Goal: Find specific page/section: Find specific page/section

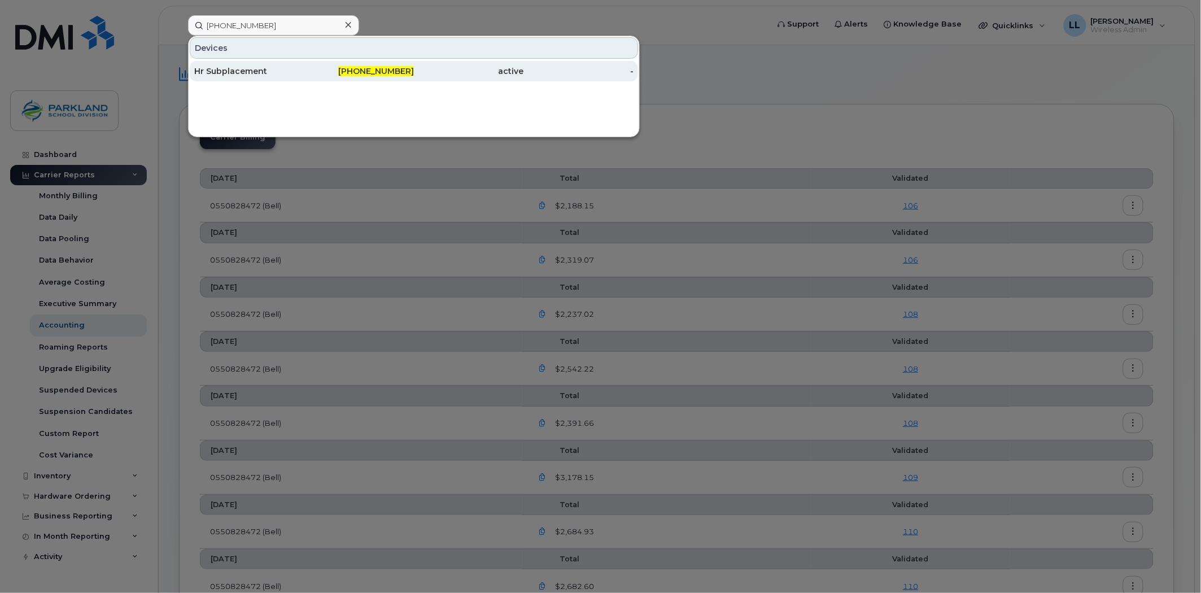
type input "[PHONE_NUMBER]"
click at [399, 71] on span "[PHONE_NUMBER]" at bounding box center [376, 71] width 76 height 10
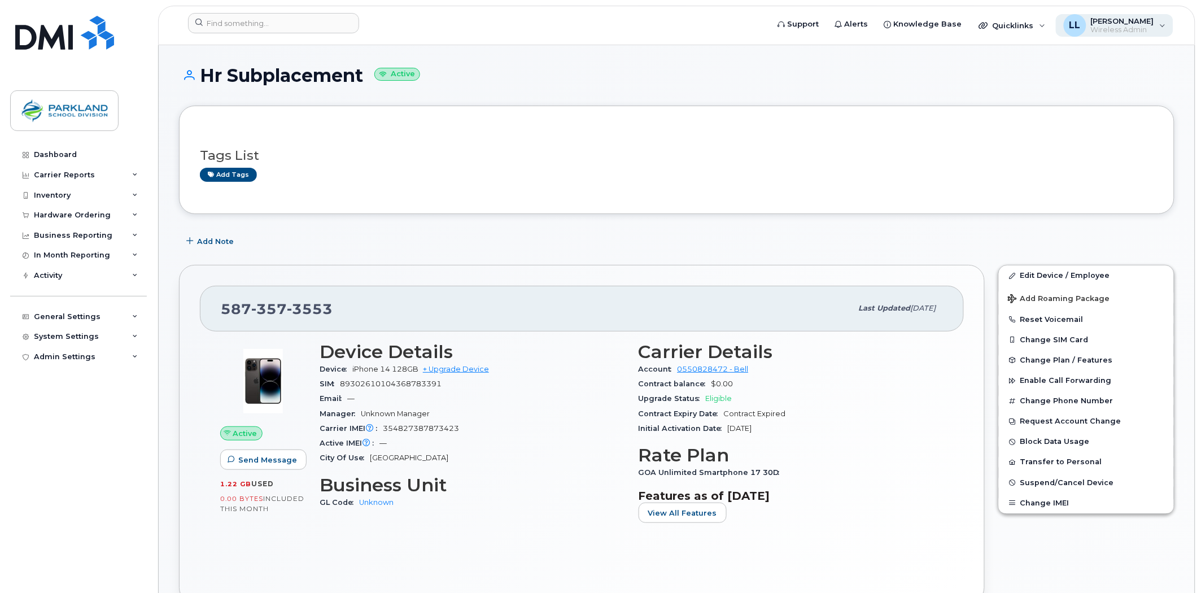
click at [1138, 30] on span "Wireless Admin" at bounding box center [1122, 29] width 63 height 9
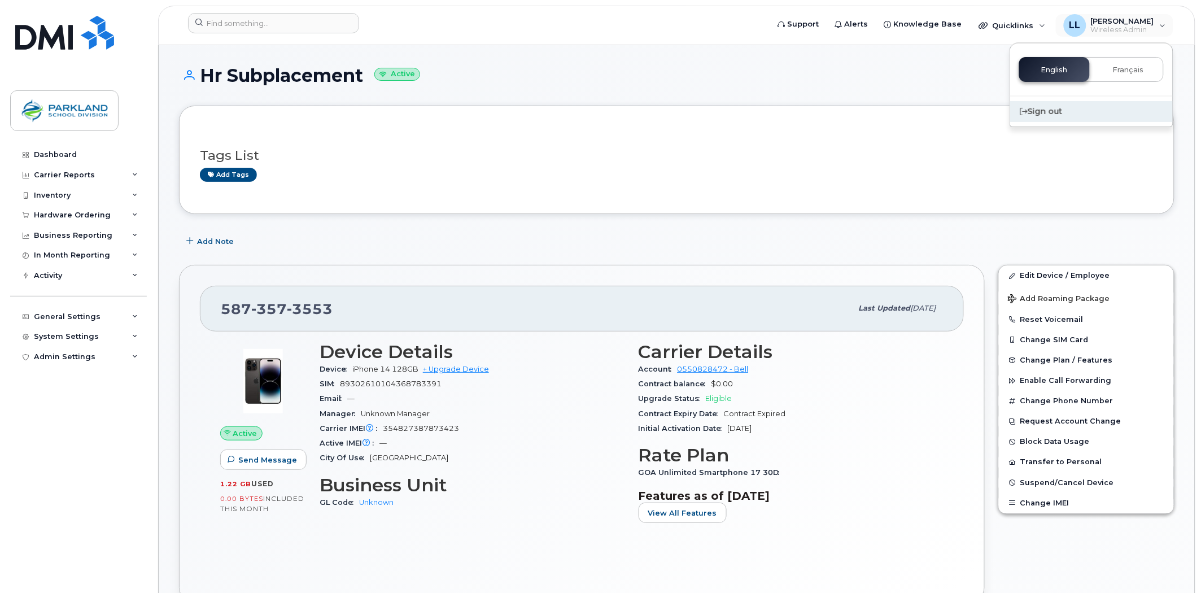
click at [1039, 110] on div "Sign out" at bounding box center [1091, 111] width 163 height 21
